Goal: Task Accomplishment & Management: Use online tool/utility

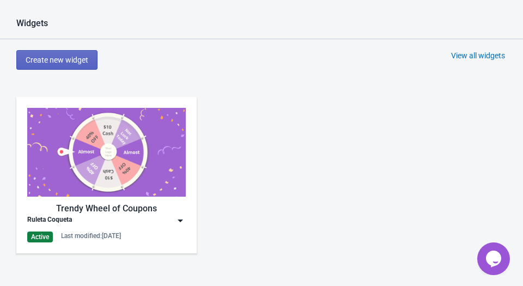
scroll to position [475, 0]
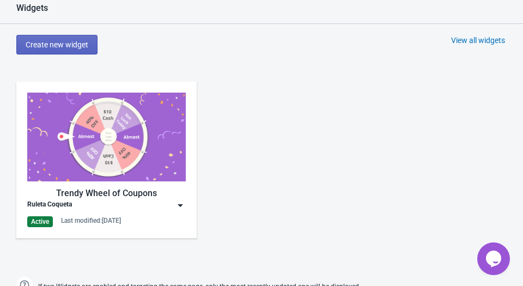
click at [186, 202] on div "Trendy Wheel of Coupons Ruleta Coqueta Active Last modified: [DATE]" at bounding box center [106, 160] width 180 height 156
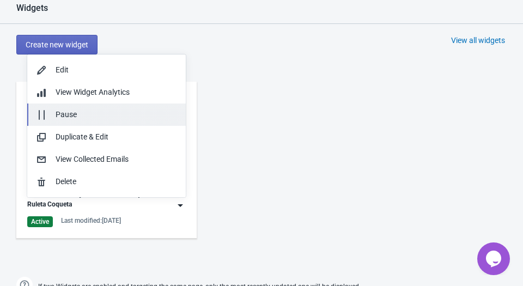
click at [123, 120] on div "Pause" at bounding box center [116, 114] width 121 height 11
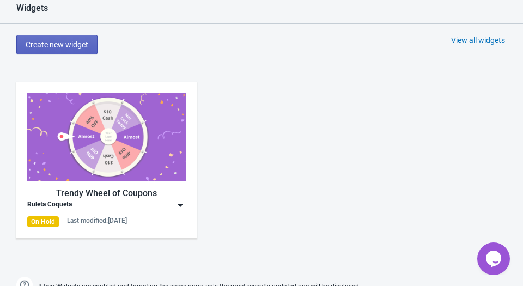
click at [260, 122] on div "Trendy Wheel of Coupons Ruleta Coqueta On Hold Last modified: [DATE]" at bounding box center [261, 169] width 523 height 196
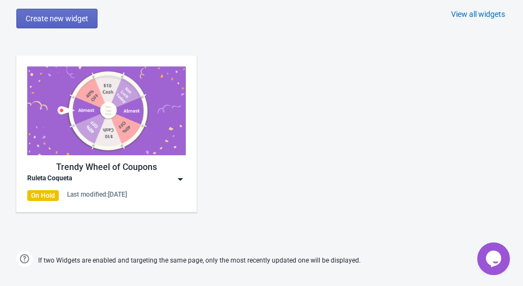
scroll to position [502, 0]
